Goal: Communication & Community: Answer question/provide support

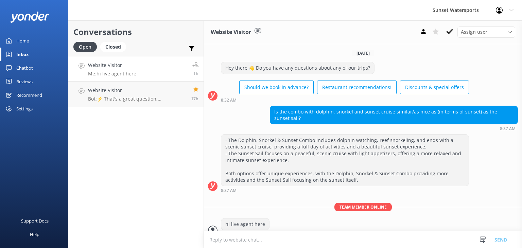
scroll to position [8, 0]
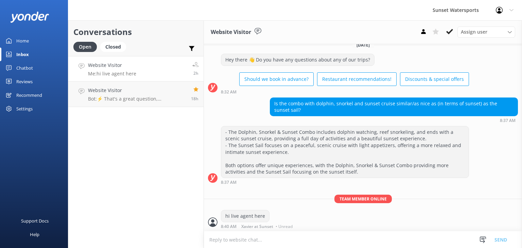
click at [138, 119] on div "Conversations Open Closed Important Assigned to me Unassigned Website Visitor M…" at bounding box center [136, 134] width 136 height 228
click at [140, 75] on link "Website Visitor Me: hi live agent here 2h" at bounding box center [135, 68] width 135 height 25
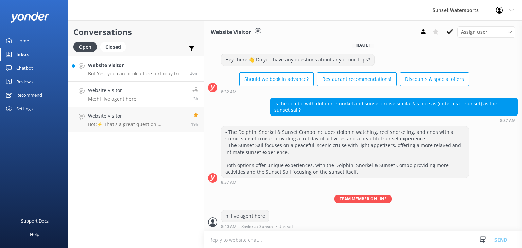
click at [132, 75] on p "Bot: Yes, you can book a free birthday trip in [GEOGRAPHIC_DATA] on the exact d…" at bounding box center [136, 74] width 97 height 6
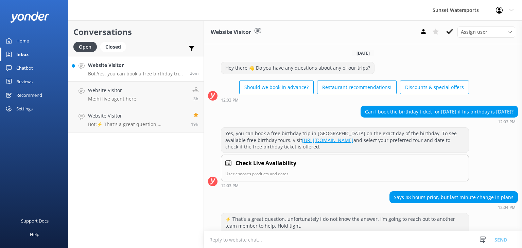
scroll to position [89, 0]
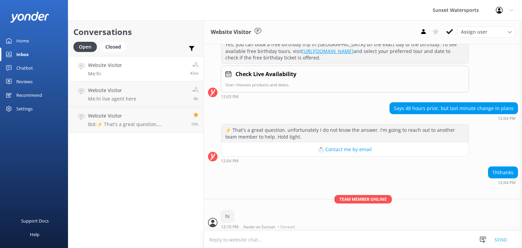
click at [110, 72] on p "Me: hi" at bounding box center [105, 74] width 34 height 6
